Goal: Task Accomplishment & Management: Manage account settings

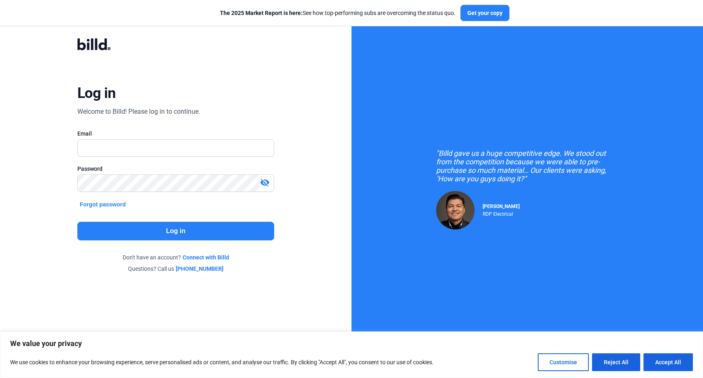
drag, startPoint x: 209, startPoint y: 130, endPoint x: 204, endPoint y: 140, distance: 11.2
click at [209, 130] on div "Email" at bounding box center [175, 134] width 197 height 8
click at [203, 141] on input "text" at bounding box center [171, 148] width 187 height 17
type input "[PERSON_NAME][EMAIL_ADDRESS][PERSON_NAME][DOMAIN_NAME]"
click at [218, 230] on button "Log in" at bounding box center [175, 231] width 197 height 19
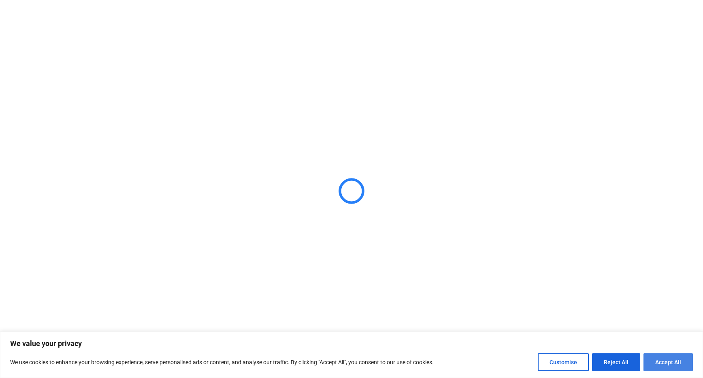
click at [679, 359] on button "Accept All" at bounding box center [668, 363] width 49 height 18
checkbox input "true"
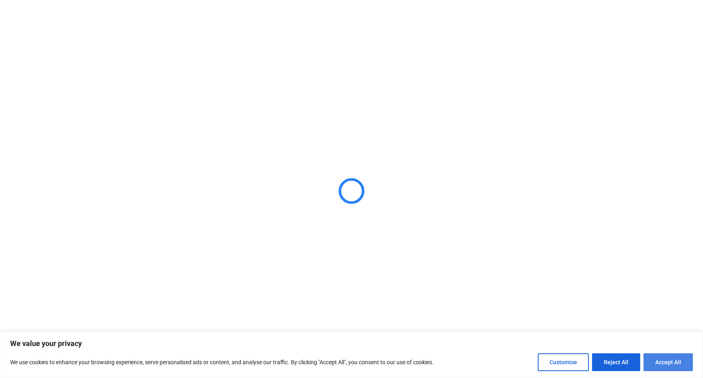
checkbox input "true"
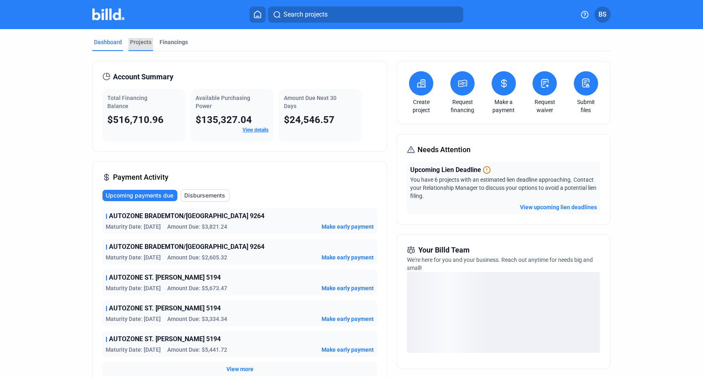
click at [136, 45] on div "Projects" at bounding box center [140, 42] width 21 height 8
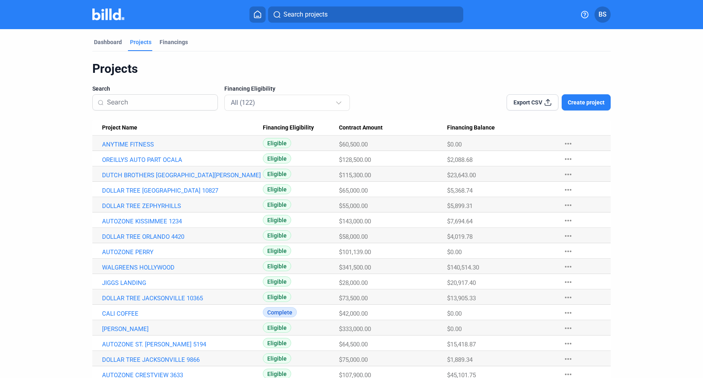
click at [584, 102] on span "Create project" at bounding box center [586, 102] width 37 height 8
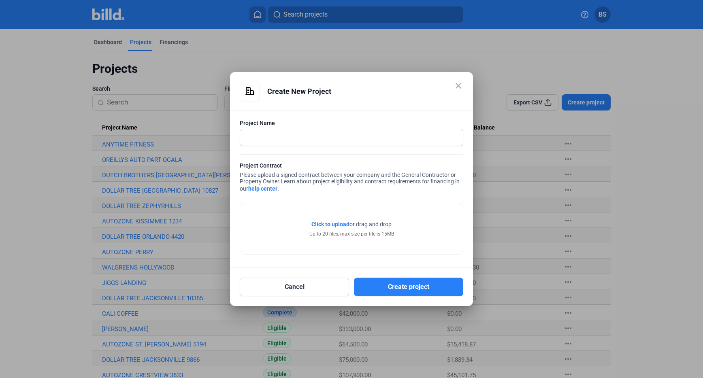
click at [296, 107] on div "close Create New Project" at bounding box center [352, 96] width 224 height 28
drag, startPoint x: 459, startPoint y: 87, endPoint x: 450, endPoint y: 87, distance: 8.1
click at [456, 87] on mat-icon "close" at bounding box center [459, 86] width 10 height 10
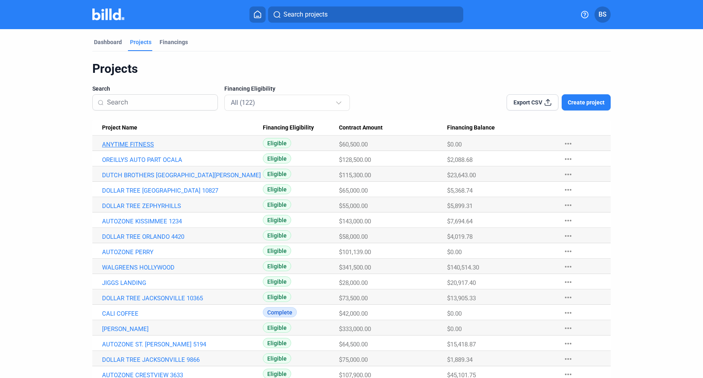
click at [131, 145] on link "ANYTIME FITNESS" at bounding box center [182, 144] width 161 height 7
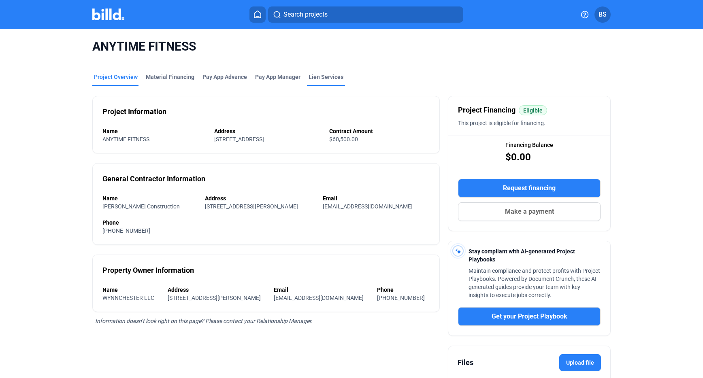
click at [320, 73] on div "Lien Services" at bounding box center [326, 77] width 35 height 8
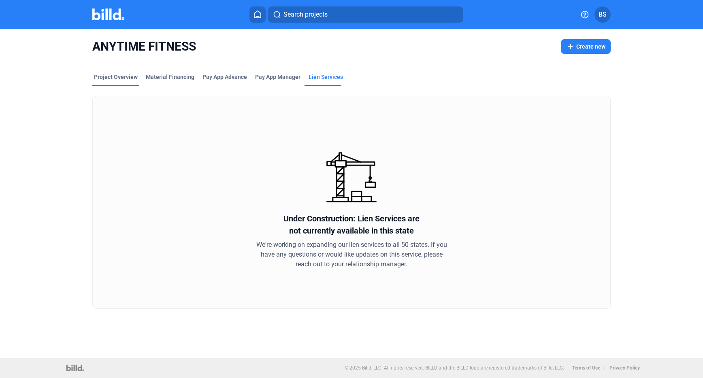
click at [113, 77] on div "Project Overview" at bounding box center [116, 77] width 44 height 8
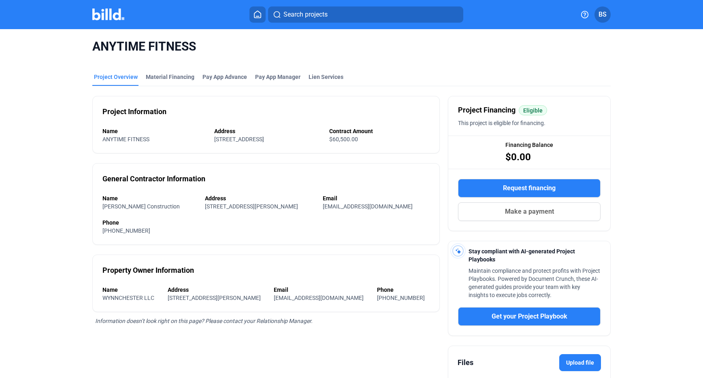
drag, startPoint x: 344, startPoint y: 139, endPoint x: 327, endPoint y: 145, distance: 18.1
click at [326, 145] on div "Project Information Name ANYTIME FITNESS Address [STREET_ADDRESS] Contract Amou…" at bounding box center [266, 125] width 348 height 58
click at [319, 78] on div "Lien Services" at bounding box center [326, 77] width 35 height 8
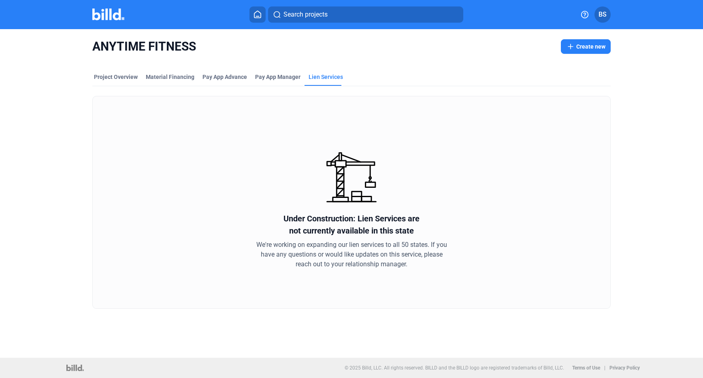
click at [120, 70] on mat-tab-group "Project Overview Material Financing Pay App Advance Pay App Manager Lien Servic…" at bounding box center [351, 186] width 519 height 245
click at [113, 72] on mat-tab-group "Project Overview Material Financing Pay App Advance Pay App Manager Lien Servic…" at bounding box center [351, 186] width 519 height 245
click at [114, 76] on div "Project Overview" at bounding box center [116, 77] width 44 height 8
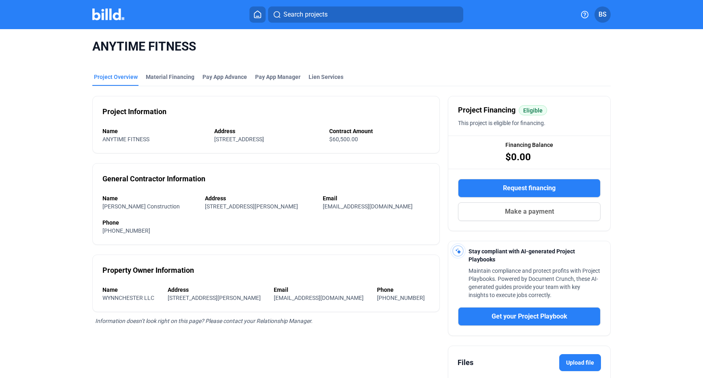
click at [601, 21] on button "BS" at bounding box center [603, 14] width 16 height 16
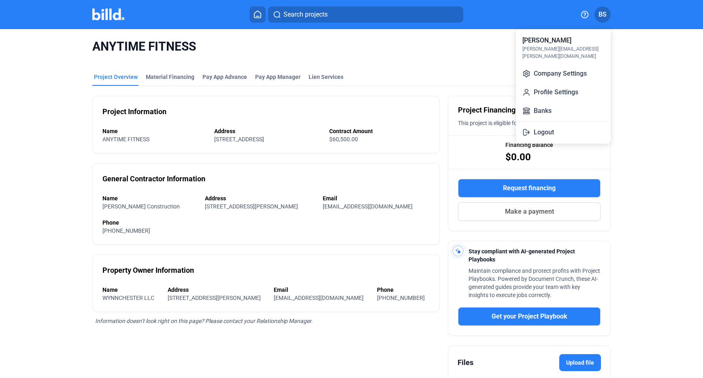
drag, startPoint x: 363, startPoint y: 53, endPoint x: 150, endPoint y: 34, distance: 214.3
click at [363, 53] on div at bounding box center [351, 189] width 703 height 378
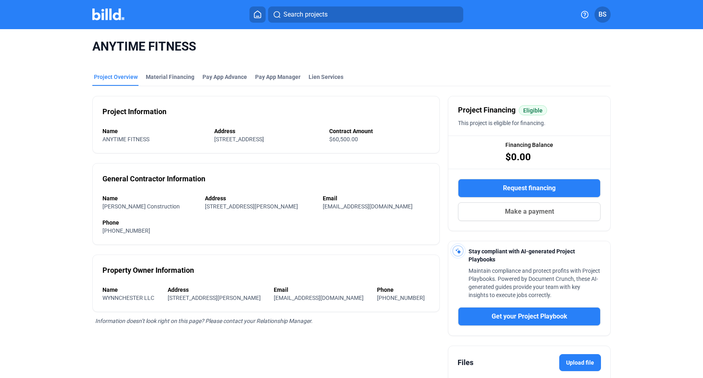
click at [112, 17] on img at bounding box center [108, 15] width 32 height 12
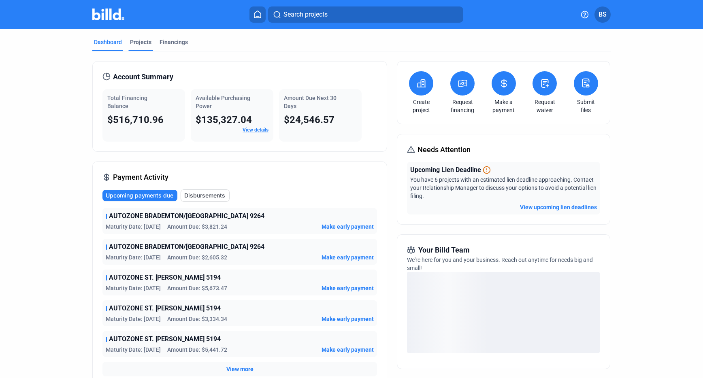
drag, startPoint x: 151, startPoint y: 50, endPoint x: 136, endPoint y: 46, distance: 15.4
click at [149, 49] on div "Dashboard Projects Financings" at bounding box center [351, 44] width 519 height 13
click at [130, 45] on div "Projects" at bounding box center [140, 42] width 21 height 8
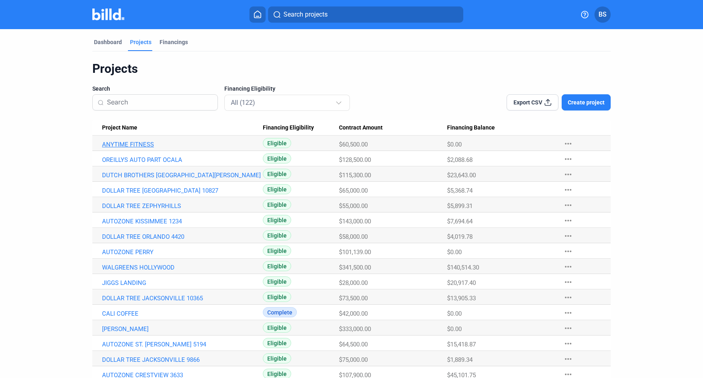
click at [133, 146] on link "ANYTIME FITNESS" at bounding box center [182, 144] width 161 height 7
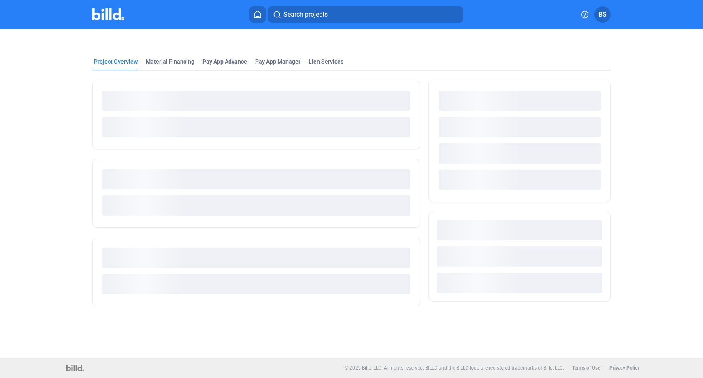
click at [327, 71] on div at bounding box center [256, 189] width 328 height 236
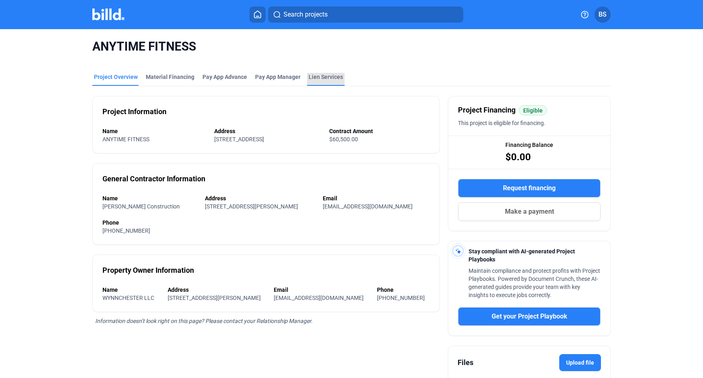
click at [326, 65] on mat-tab-group "Project Overview Material Financing Pay App Advance Pay App Manager Lien Servic…" at bounding box center [351, 246] width 519 height 364
click at [320, 78] on div "Lien Services" at bounding box center [326, 77] width 34 height 8
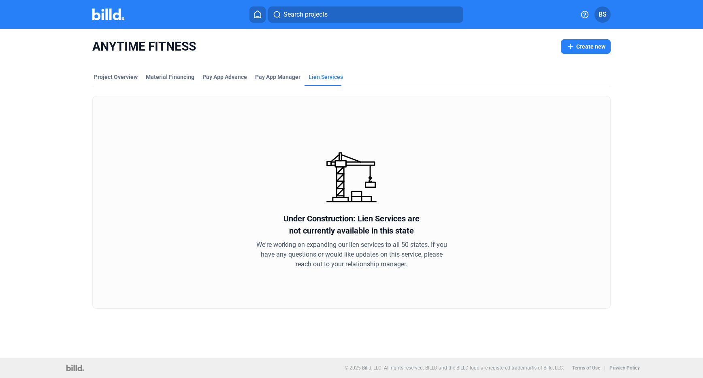
drag, startPoint x: 278, startPoint y: 222, endPoint x: 587, endPoint y: 282, distance: 315.3
click at [587, 282] on div "Under Construction: Lien Services are not currently available in this state We'…" at bounding box center [351, 202] width 519 height 213
click at [544, 284] on div "Under Construction: Lien Services are not currently available in this state We'…" at bounding box center [351, 202] width 519 height 213
drag, startPoint x: 524, startPoint y: 282, endPoint x: 268, endPoint y: 211, distance: 265.2
click at [268, 211] on div "Under Construction: Lien Services are not currently available in this state We'…" at bounding box center [351, 202] width 519 height 213
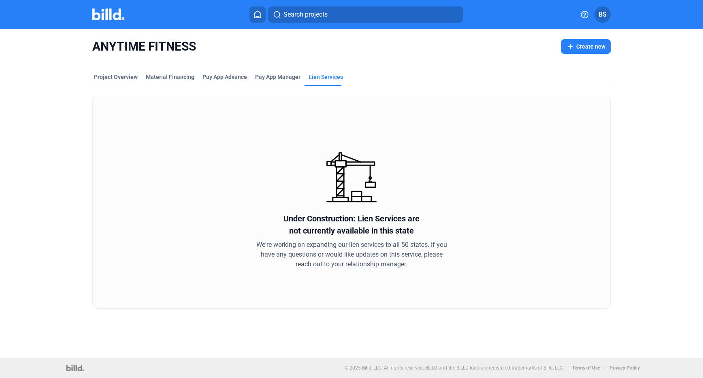
click at [268, 211] on div "Under Construction: Lien Services are not currently available in this state We'…" at bounding box center [351, 202] width 519 height 213
